Goal: Check status: Check status

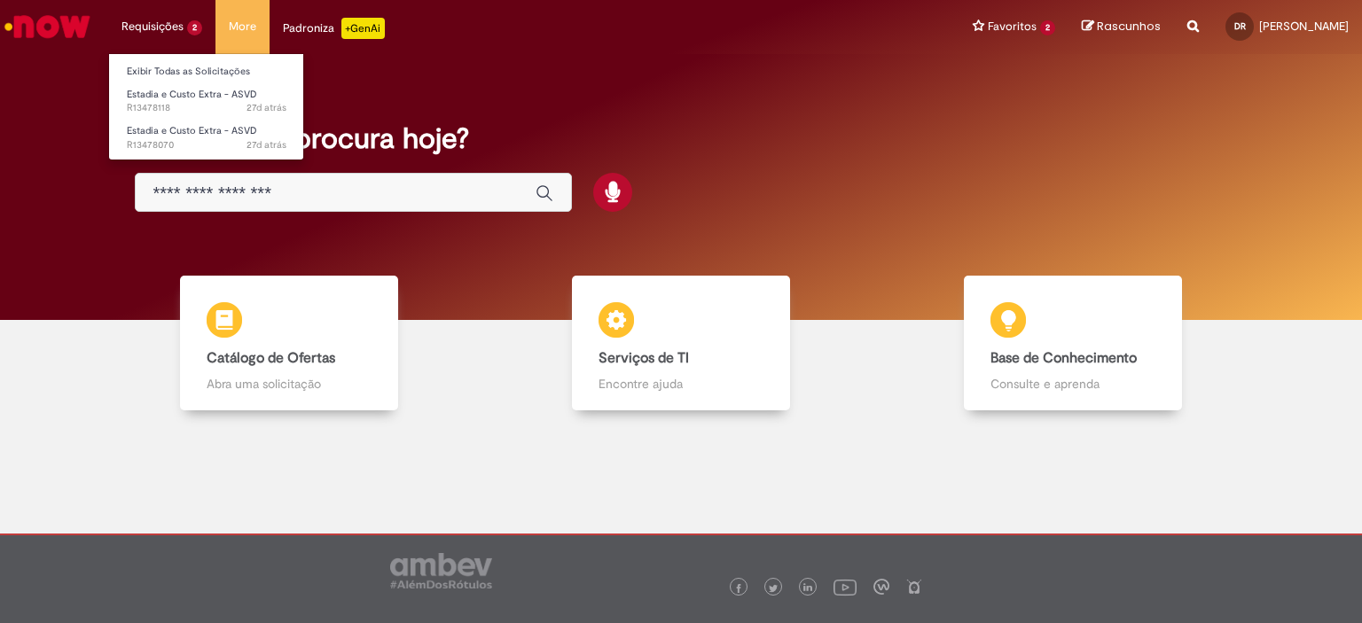
click at [125, 39] on li "Requisições 2 Exibir Todas as Solicitações Estadia e Custo Extra - ASVD 27d atr…" at bounding box center [161, 26] width 107 height 53
click at [159, 70] on link "Exibir Todas as Solicitações" at bounding box center [206, 72] width 195 height 20
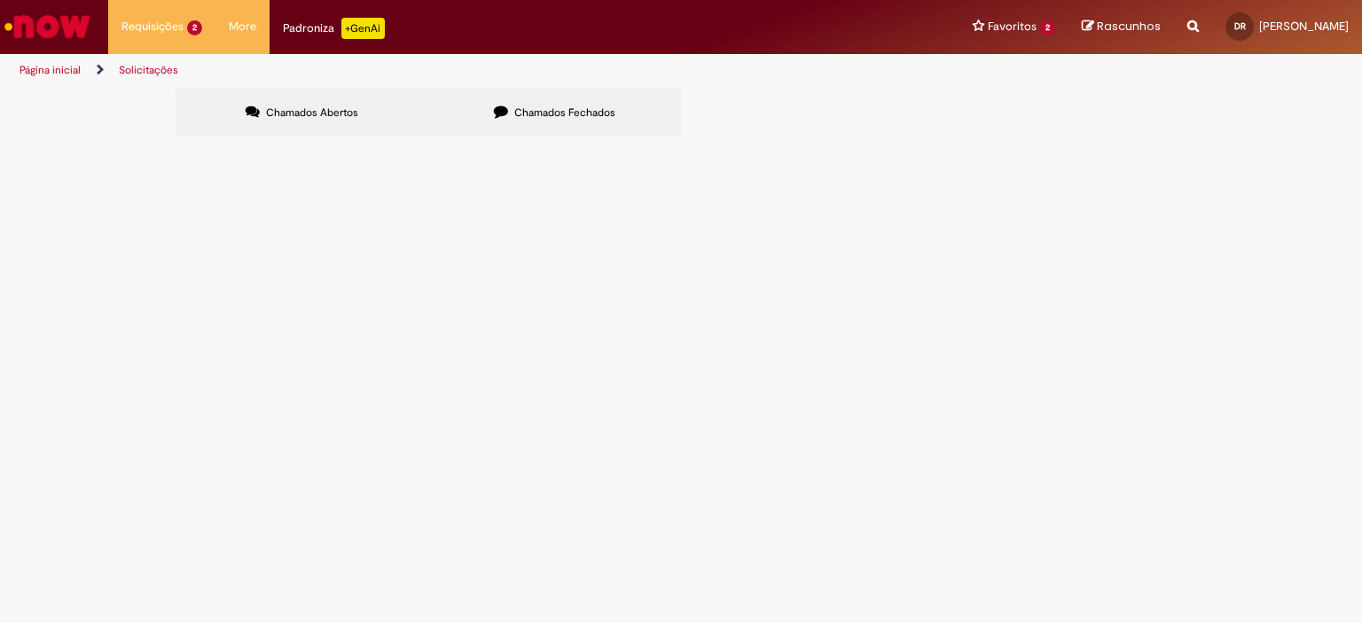
click at [0, 0] on span "Estadia e Custo Extra - ASVD" at bounding box center [0, 0] width 0 height 0
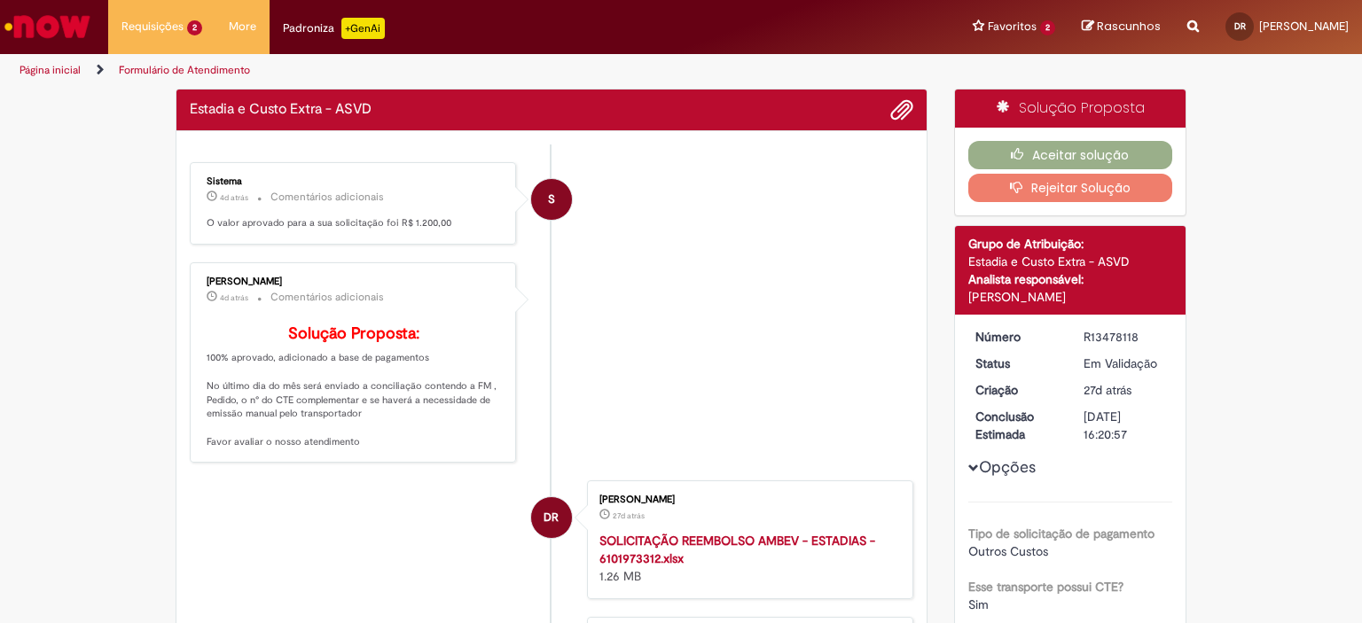
click at [335, 255] on ul "S Sistema 4d atrás 4 dias atrás Comentários adicionais O valor aprovado para a …" at bounding box center [552, 519] width 724 height 748
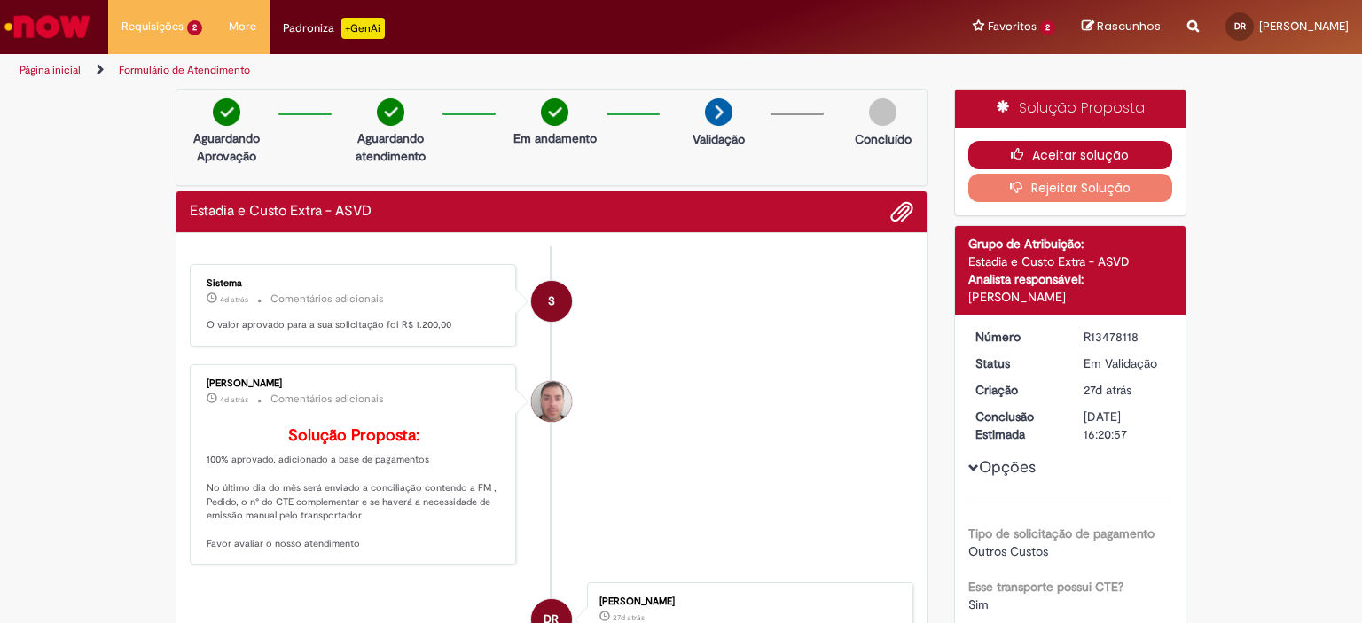
click at [1055, 147] on button "Aceitar solução" at bounding box center [1070, 155] width 205 height 28
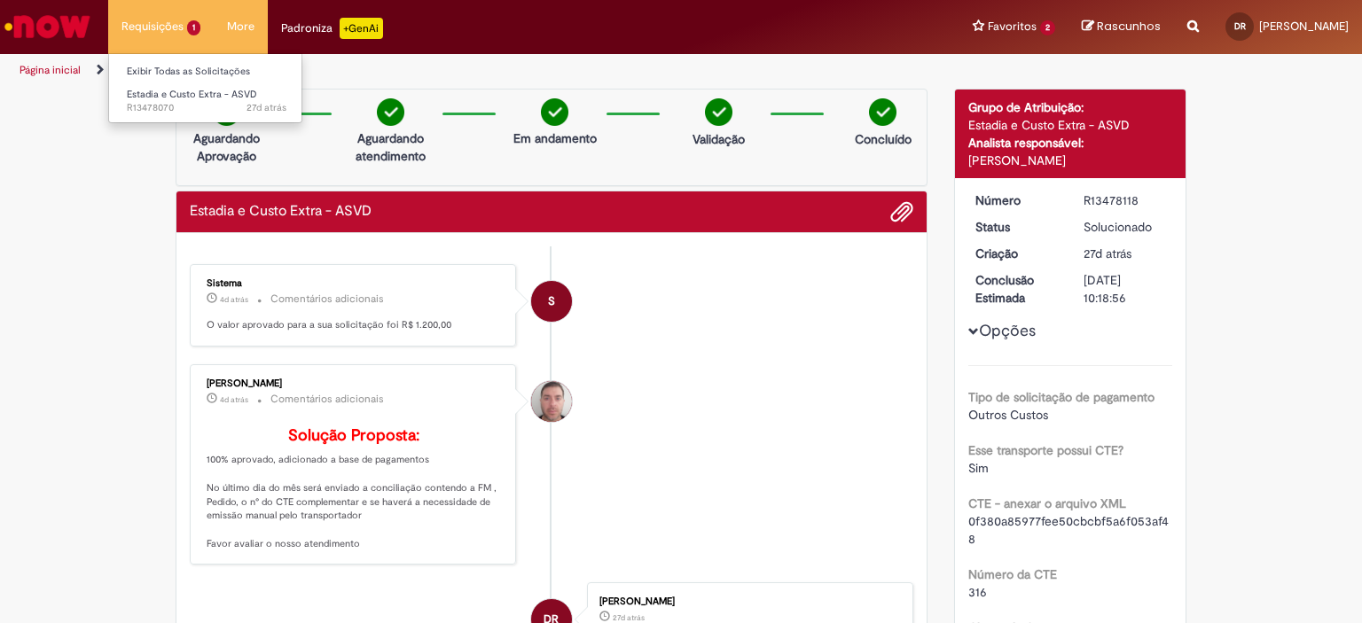
click at [135, 31] on body "Pular para o conteúdo da página Requisições 1 Exibir Todas as Solicitações Esta…" at bounding box center [681, 311] width 1362 height 623
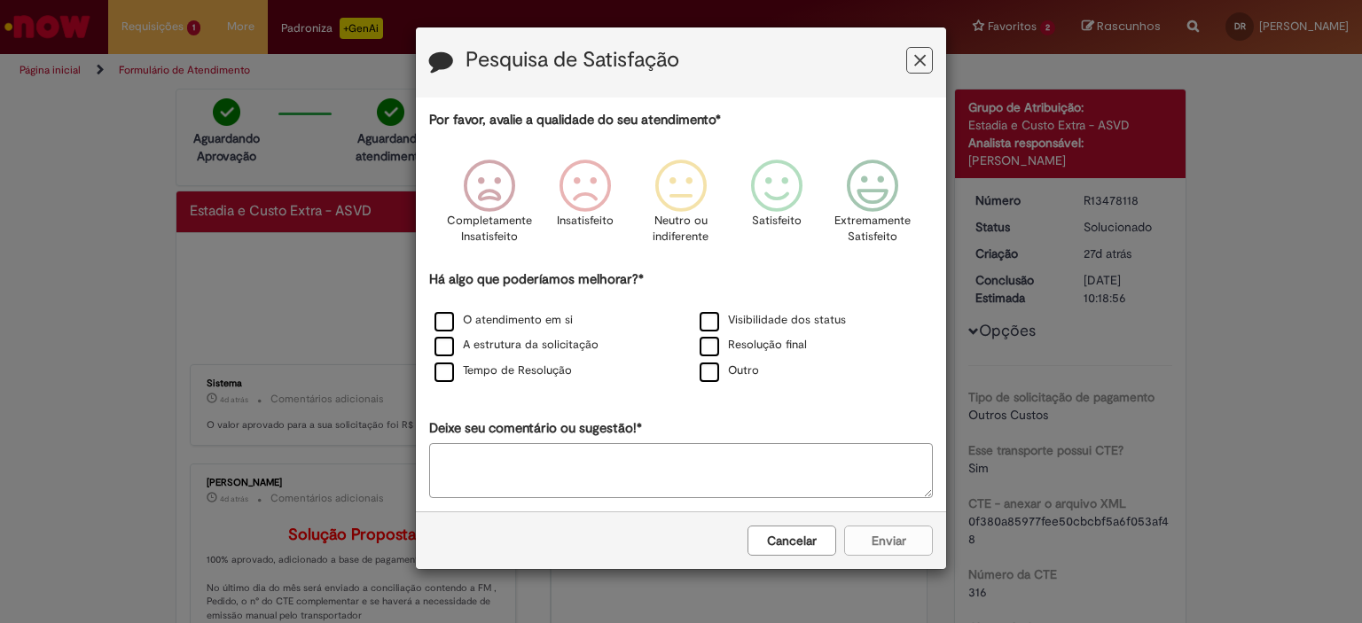
click at [922, 56] on icon "Feedback" at bounding box center [920, 60] width 12 height 19
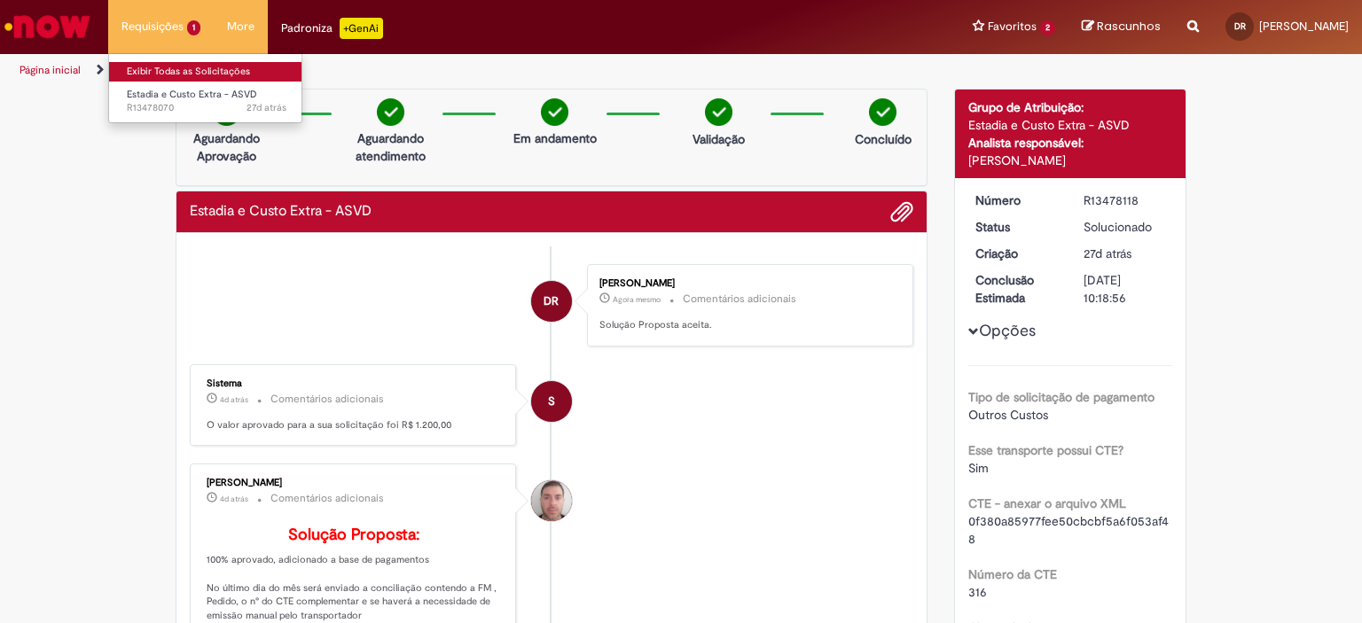
click at [149, 66] on link "Exibir Todas as Solicitações" at bounding box center [206, 72] width 195 height 20
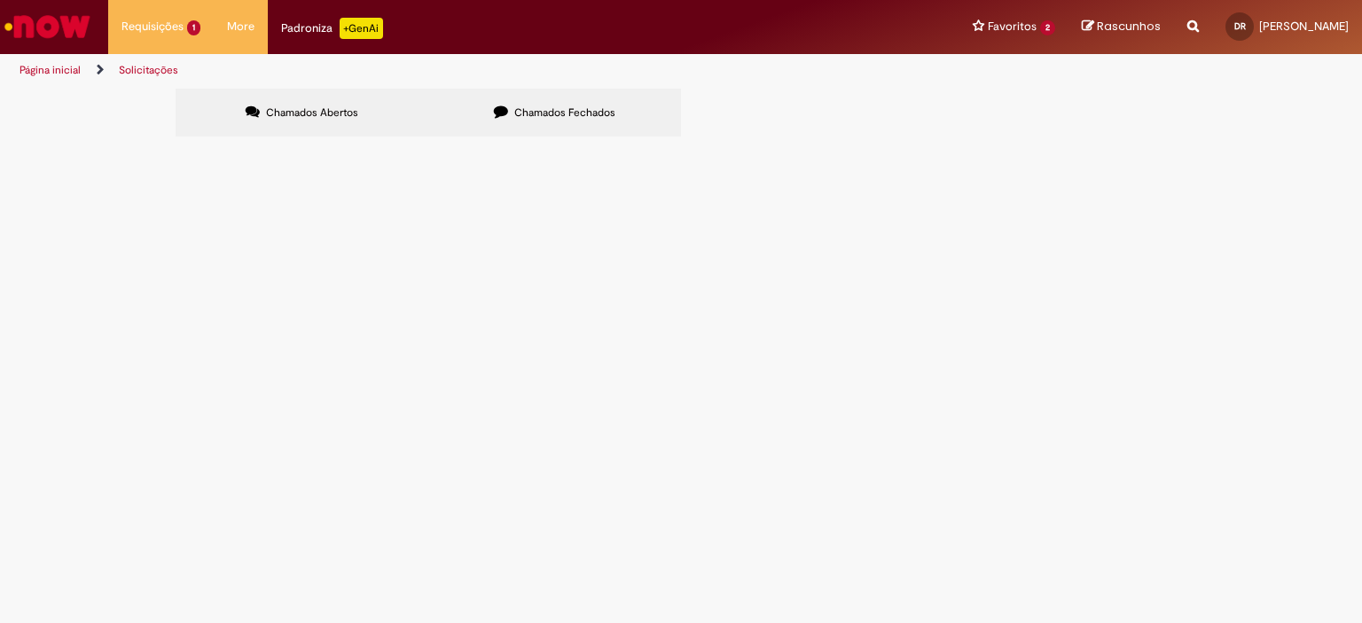
click at [0, 0] on span "R13478070" at bounding box center [0, 0] width 0 height 0
click at [0, 0] on span "Estadia e Custo Extra - ASVD" at bounding box center [0, 0] width 0 height 0
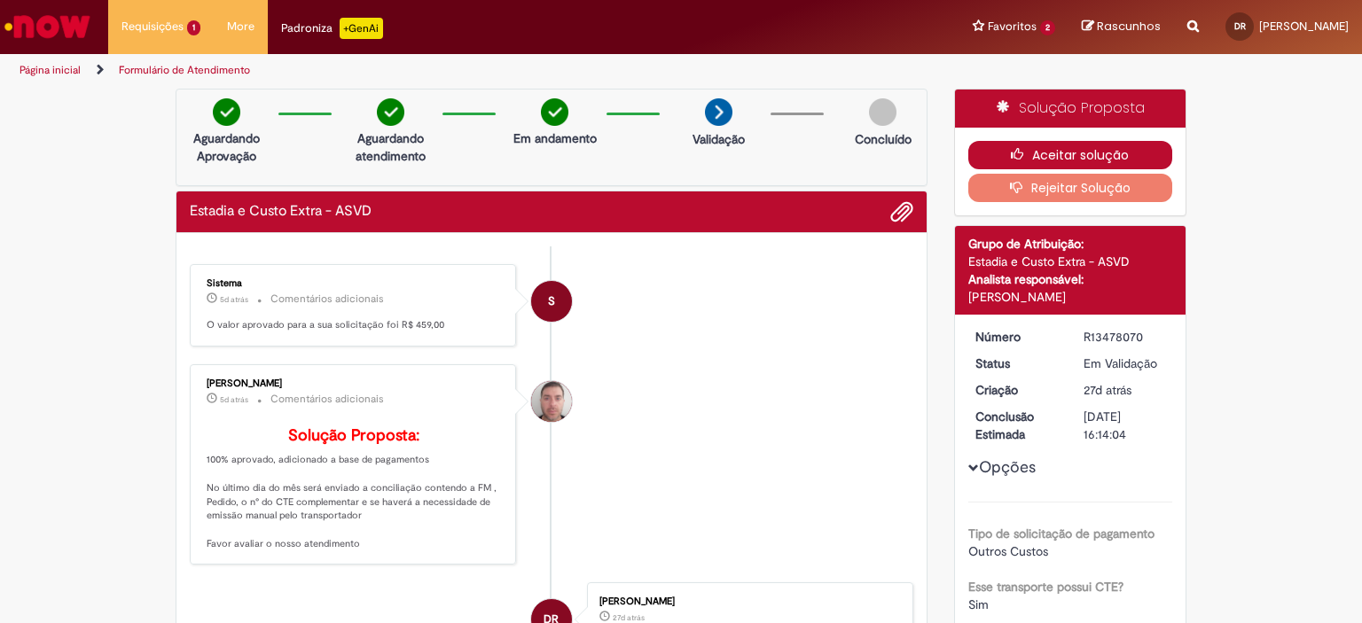
click at [1086, 152] on button "Aceitar solução" at bounding box center [1070, 155] width 205 height 28
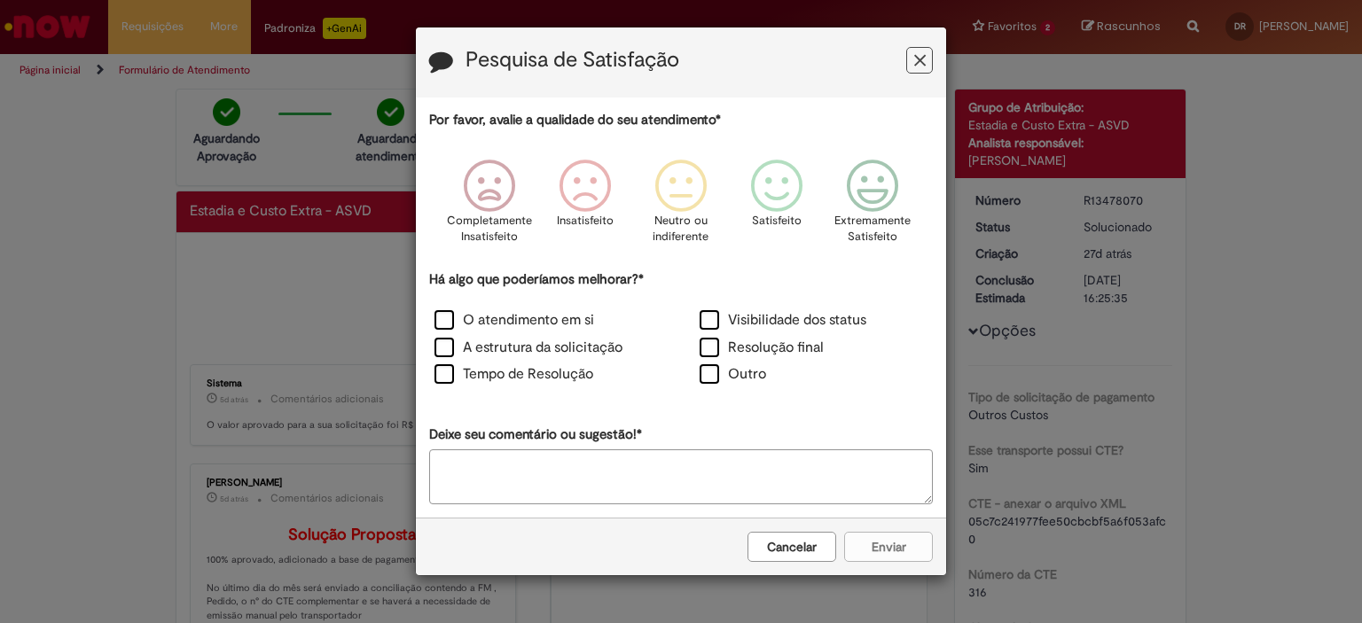
click at [916, 56] on icon "Feedback" at bounding box center [920, 60] width 12 height 19
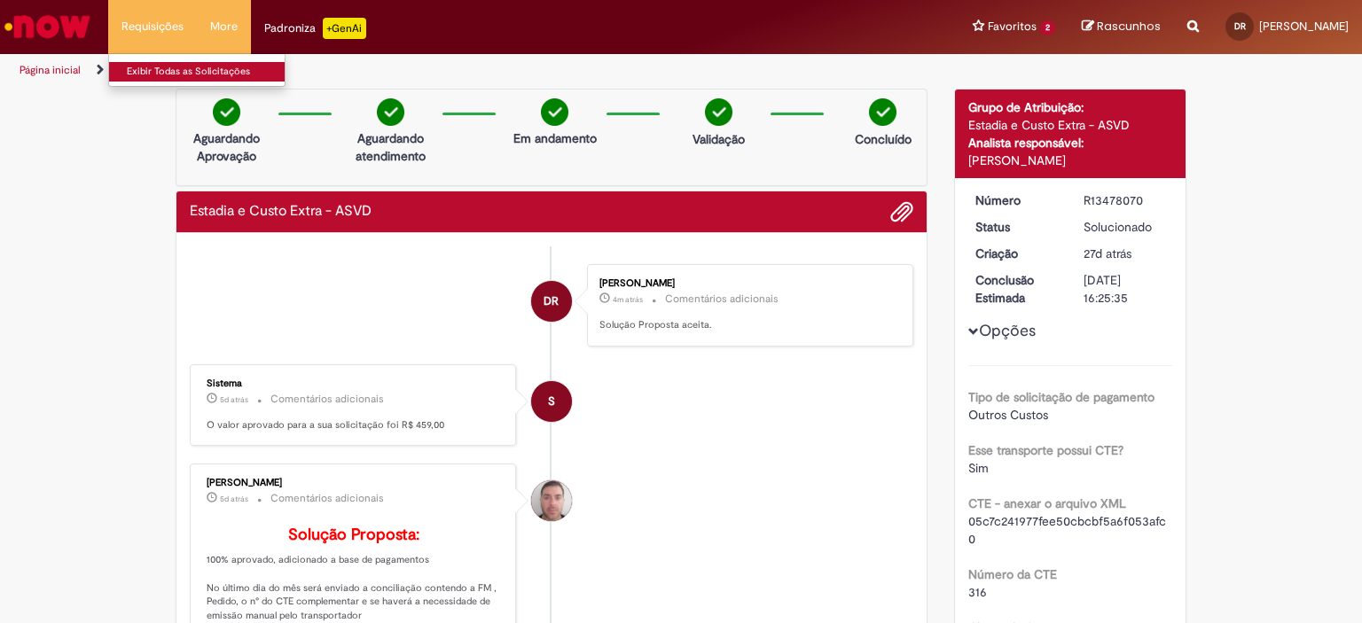
click at [160, 69] on link "Exibir Todas as Solicitações" at bounding box center [206, 72] width 195 height 20
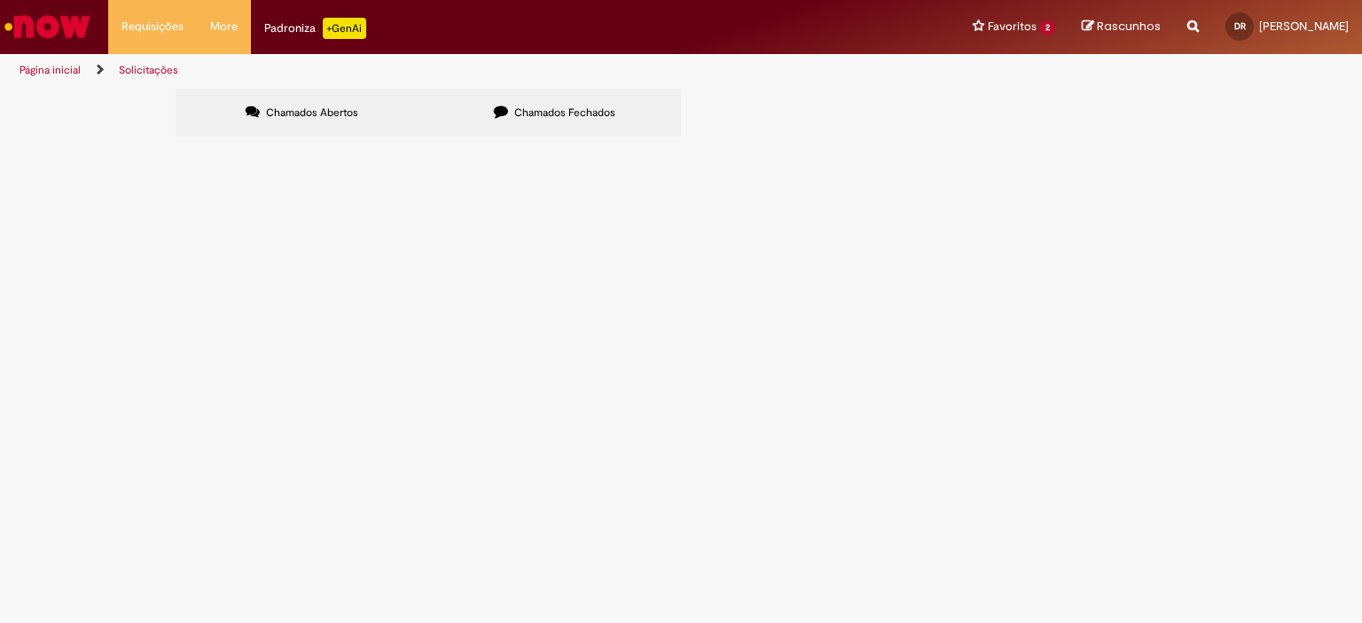
click at [578, 114] on span "Chamados Fechados" at bounding box center [564, 113] width 101 height 14
drag, startPoint x: 247, startPoint y: 269, endPoint x: 192, endPoint y: 270, distance: 55.0
click at [0, 0] on td "R13478070" at bounding box center [0, 0] width 0 height 0
copy span "R13478070"
click at [0, 0] on span "R13478118" at bounding box center [0, 0] width 0 height 0
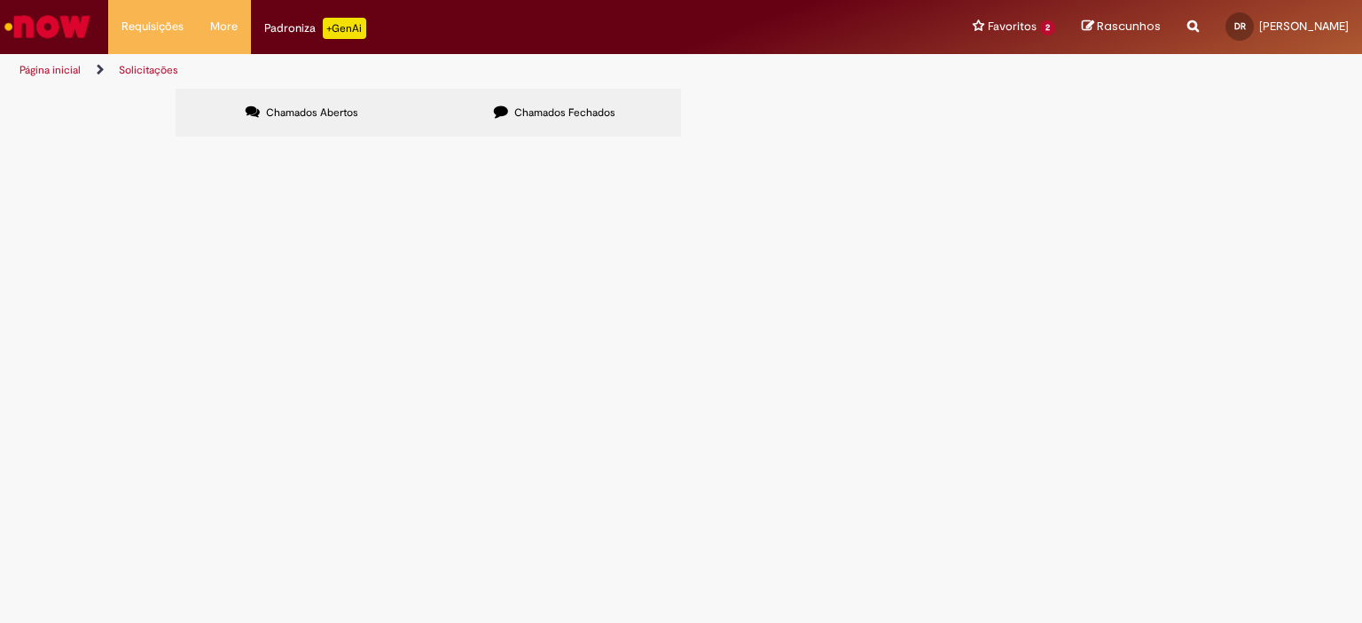
click at [0, 0] on span "R13478118" at bounding box center [0, 0] width 0 height 0
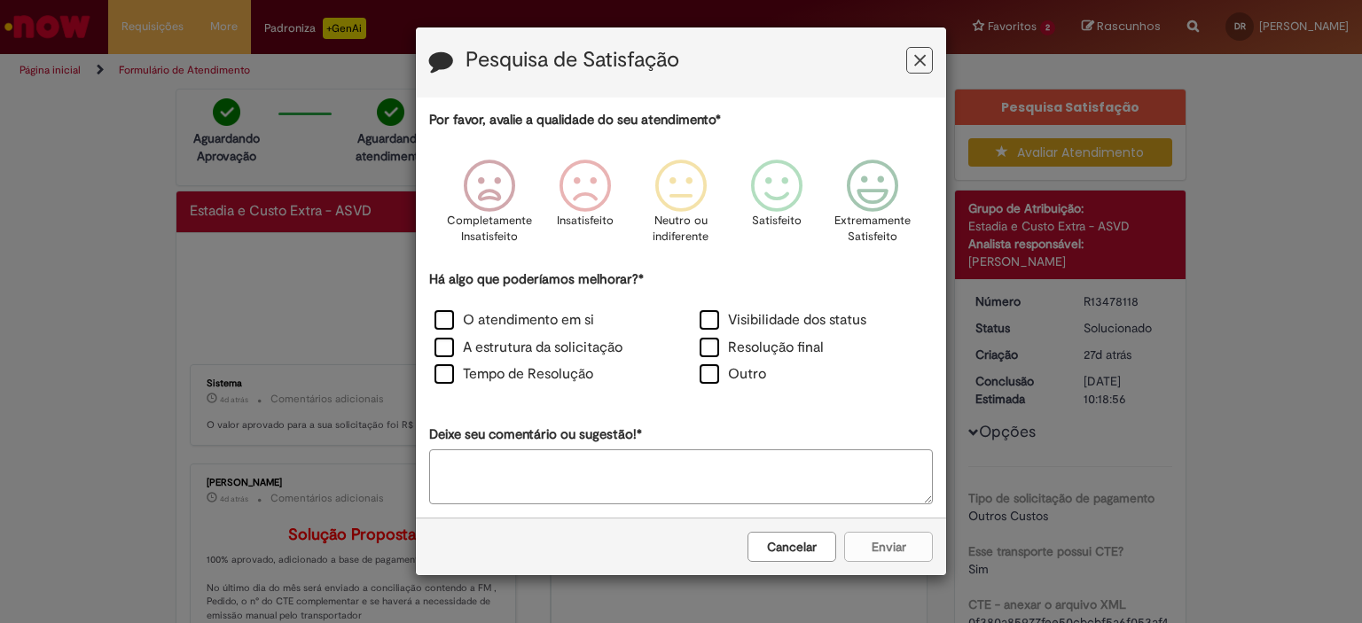
click at [922, 57] on icon "Feedback" at bounding box center [920, 60] width 12 height 19
